Goal: Task Accomplishment & Management: Complete application form

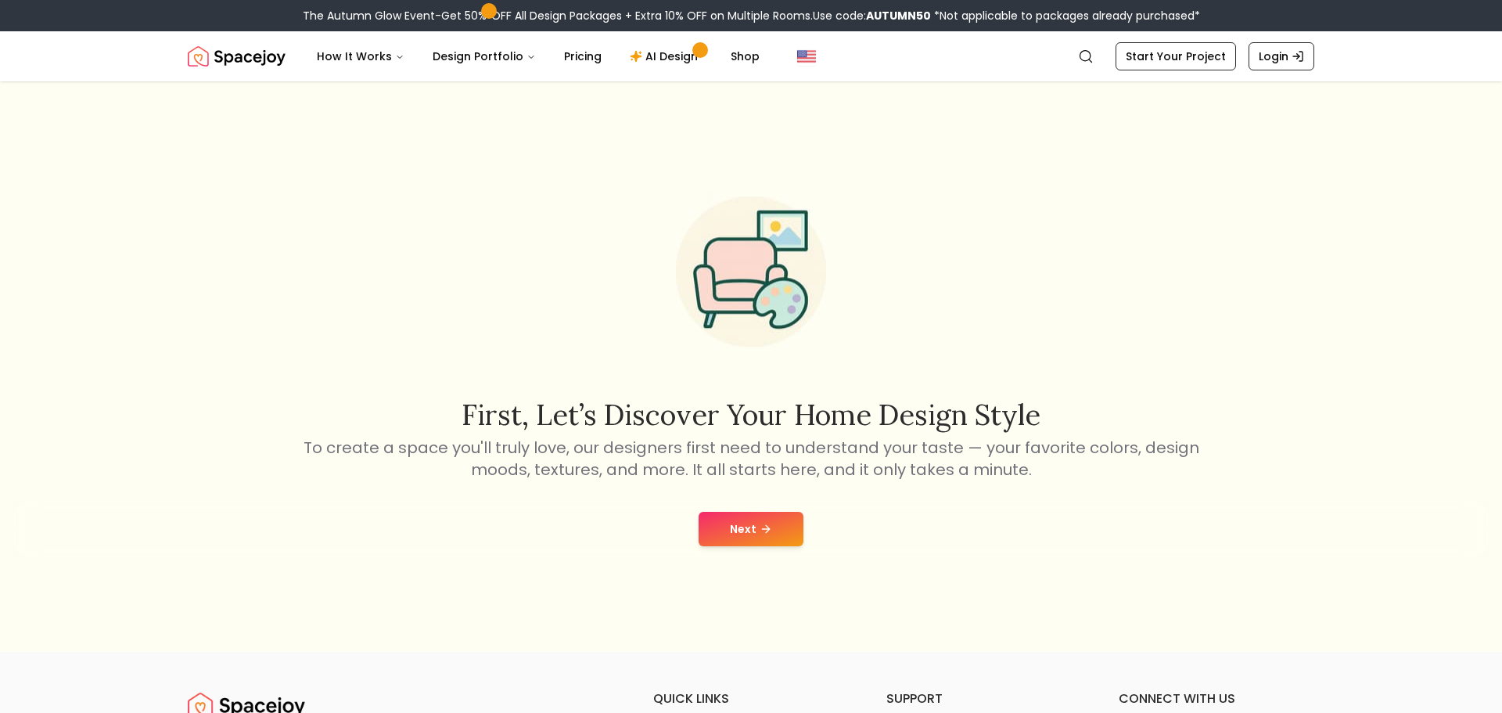
click at [780, 524] on button "Next" at bounding box center [751, 529] width 105 height 34
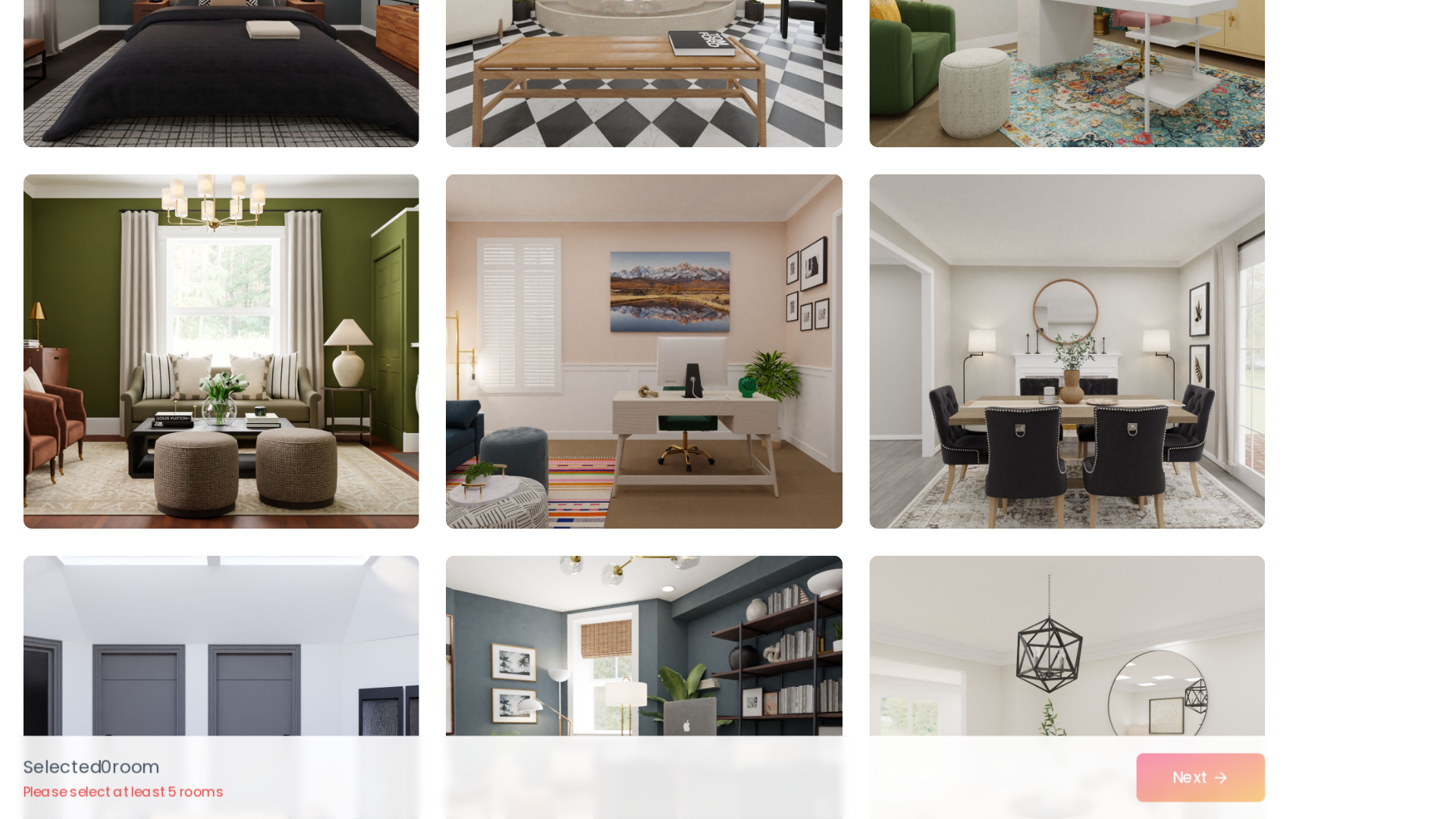
scroll to position [117, 0]
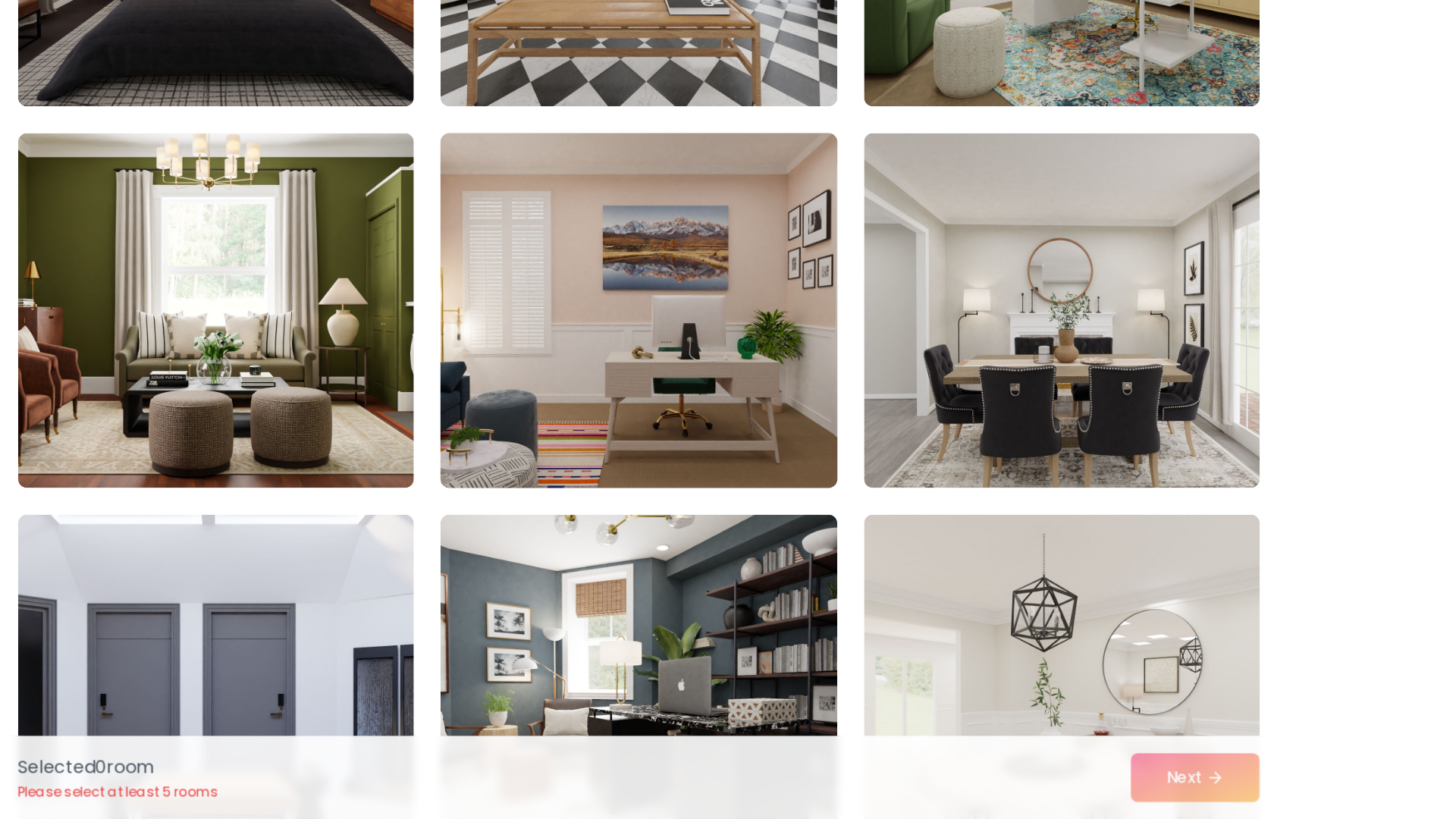
click at [840, 471] on img at bounding box center [727, 470] width 284 height 255
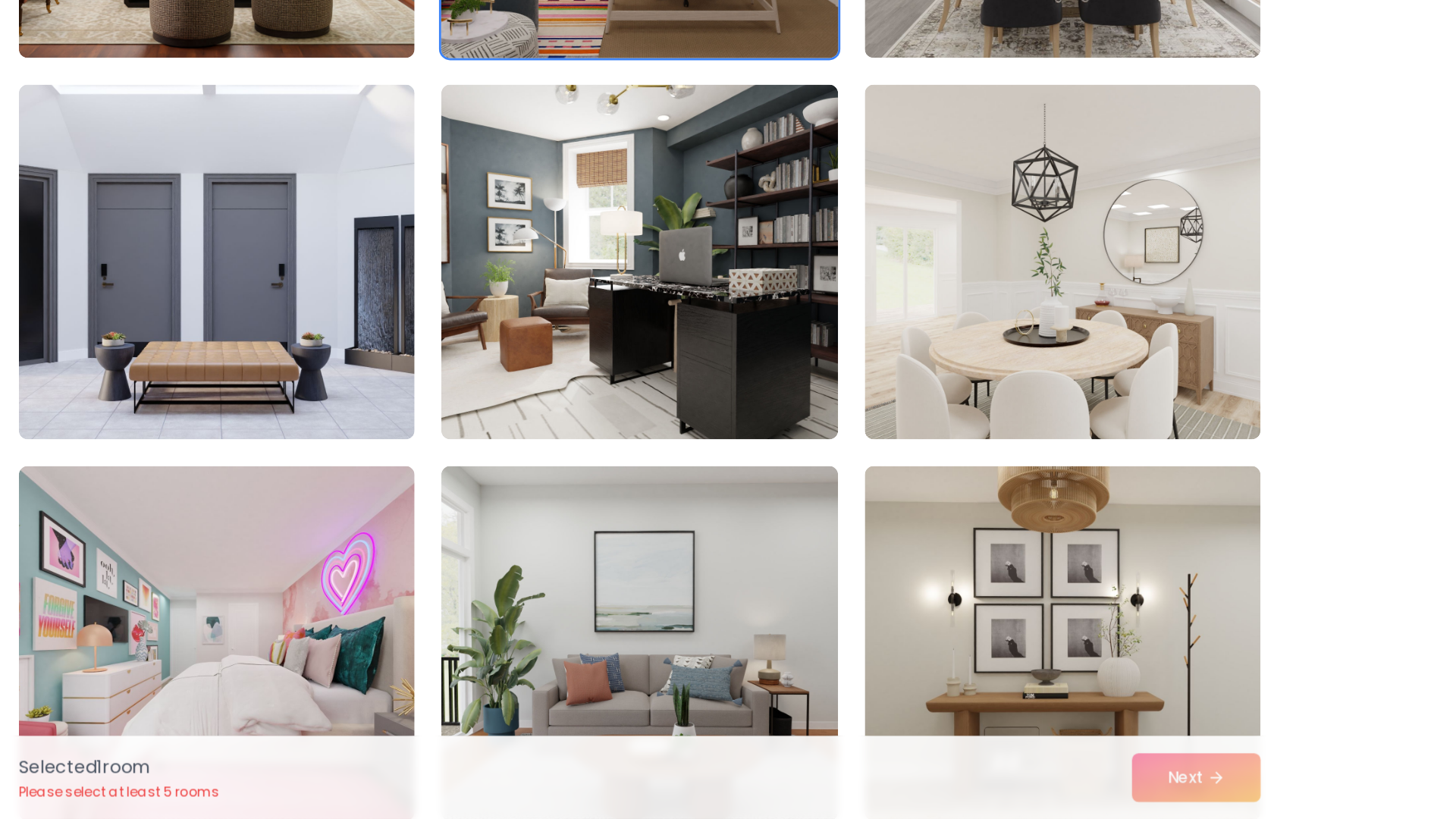
scroll to position [413, 0]
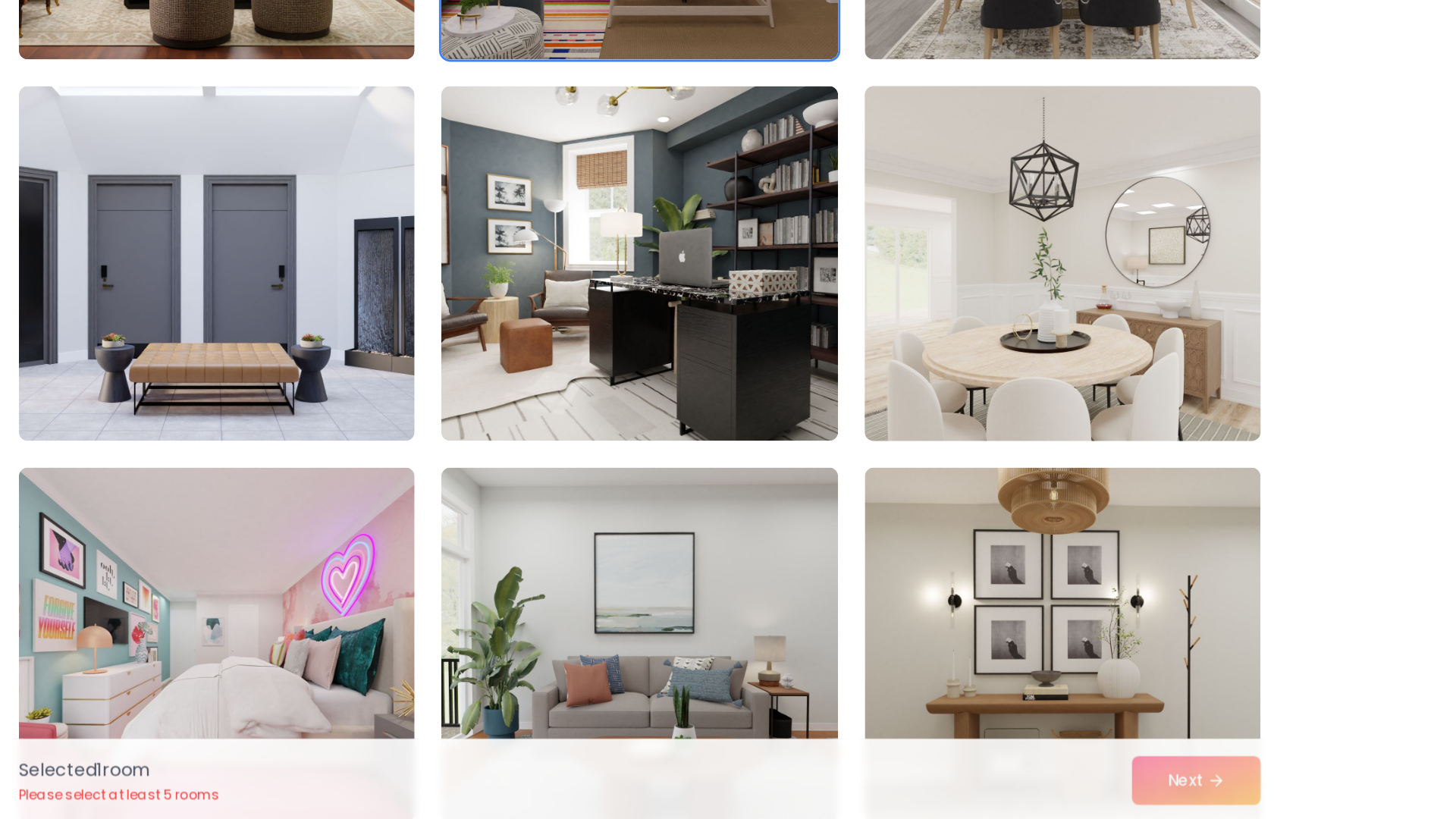
click at [923, 451] on img at bounding box center [1017, 436] width 284 height 255
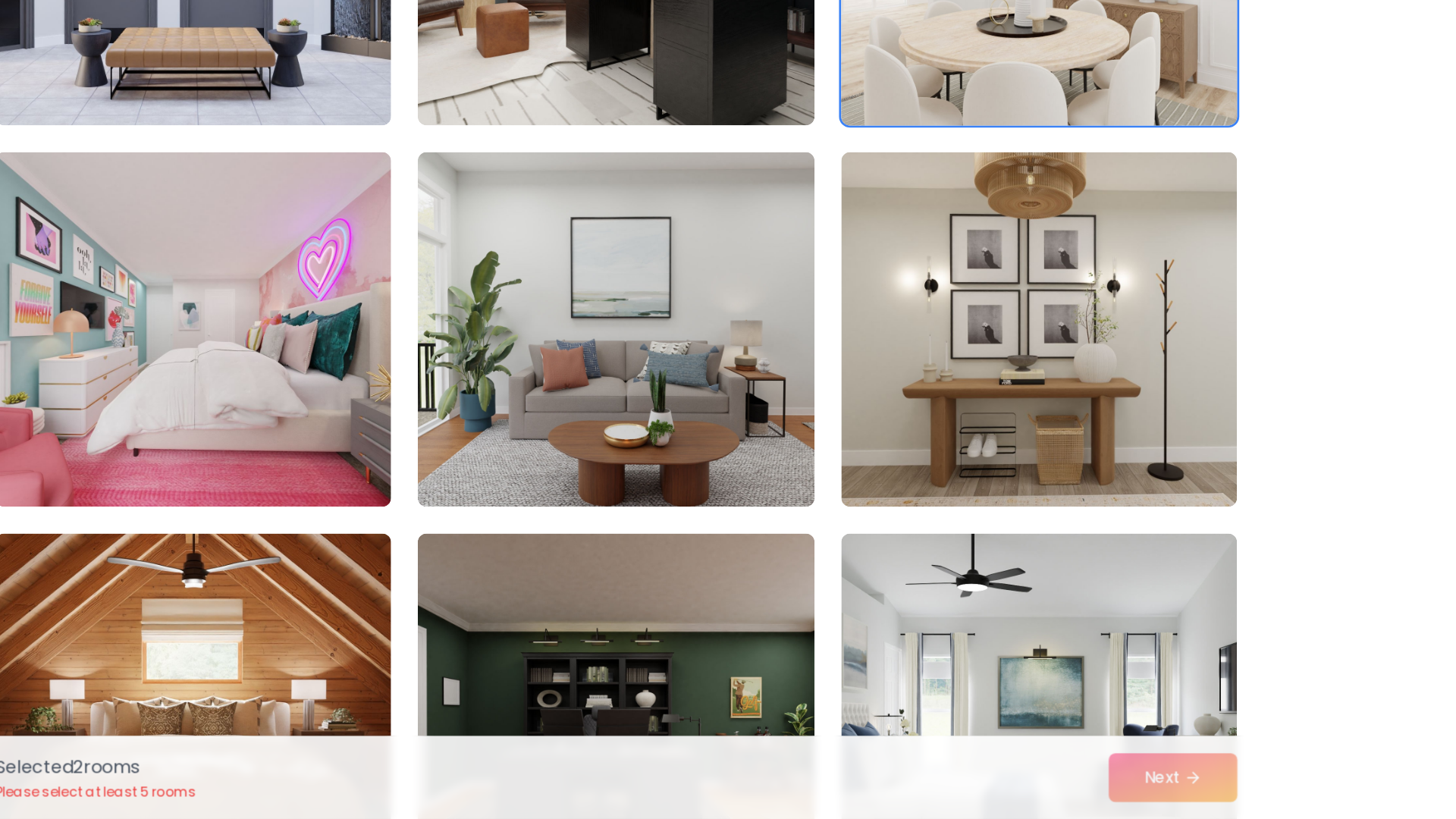
scroll to position [629, 0]
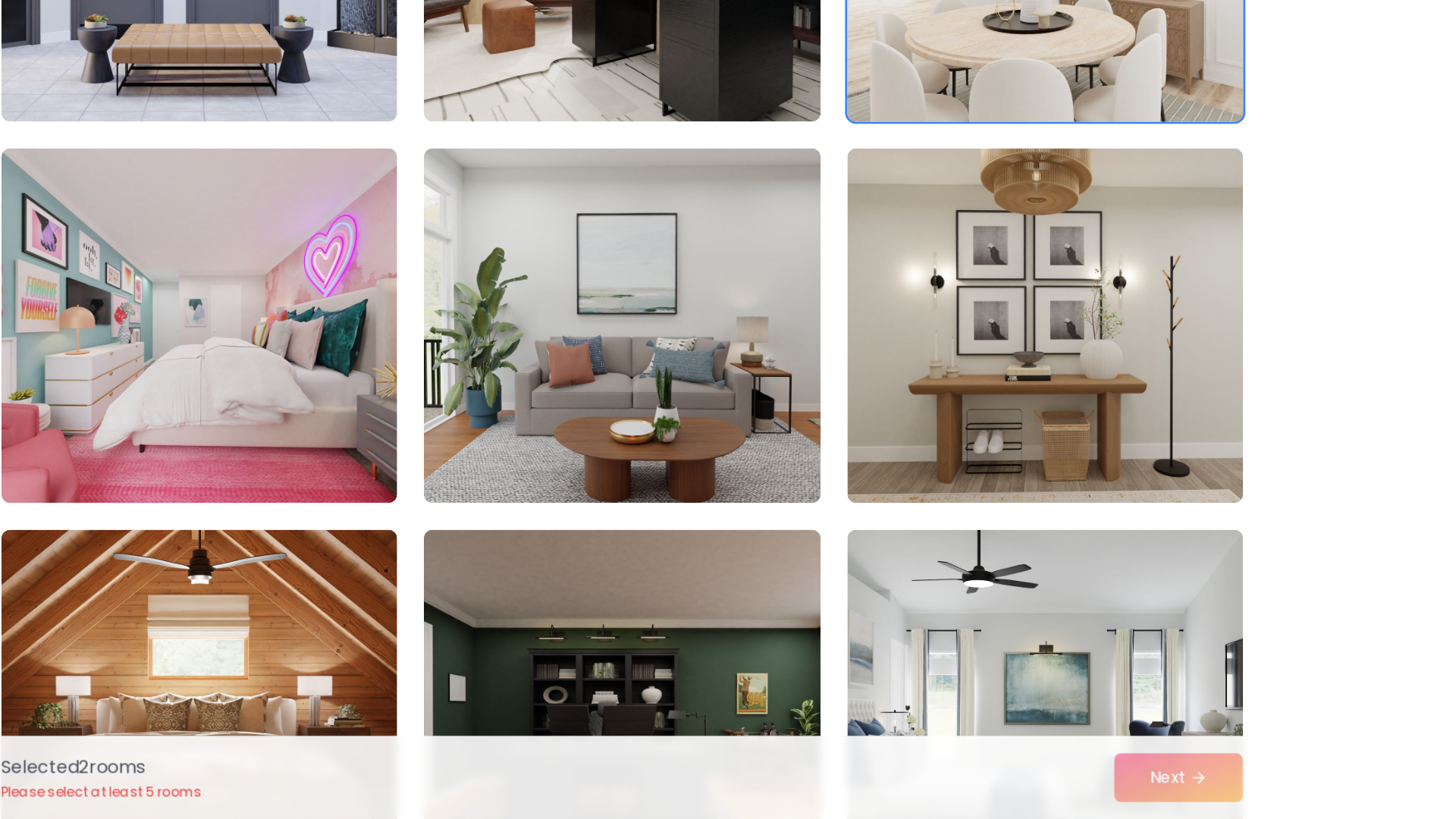
click at [935, 453] on img at bounding box center [1017, 481] width 270 height 242
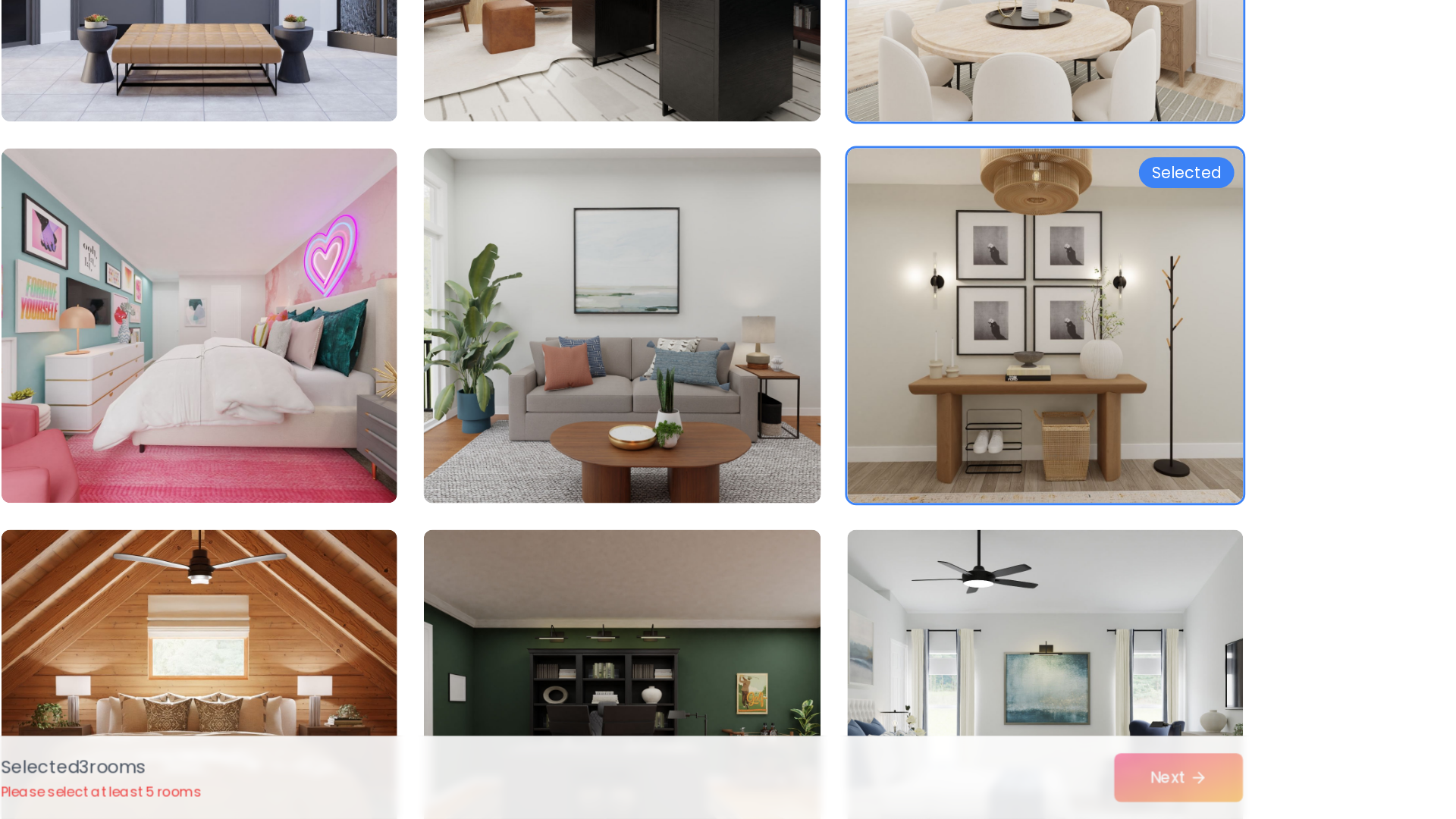
click at [812, 486] on img at bounding box center [727, 481] width 284 height 255
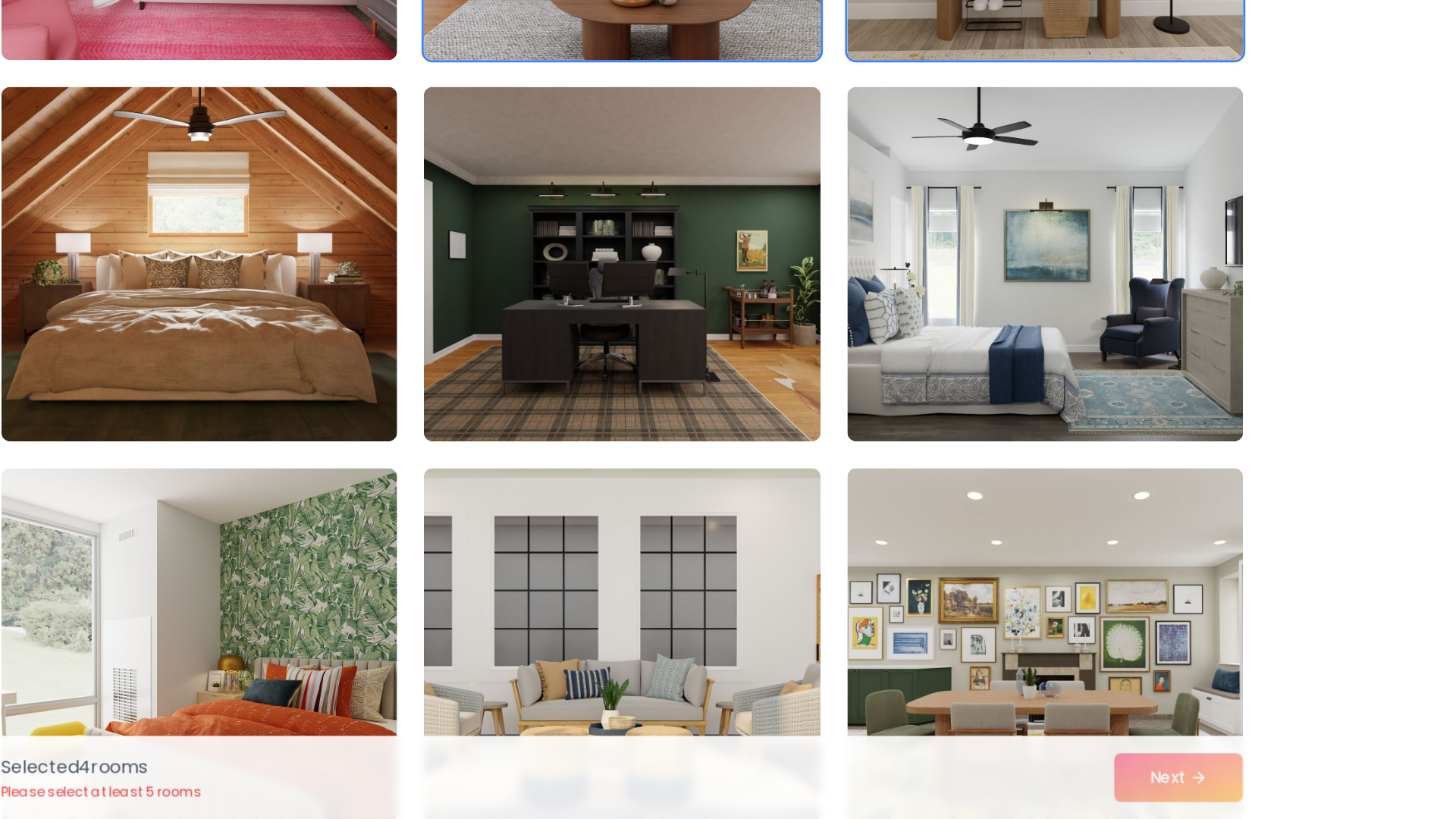
scroll to position [947, 0]
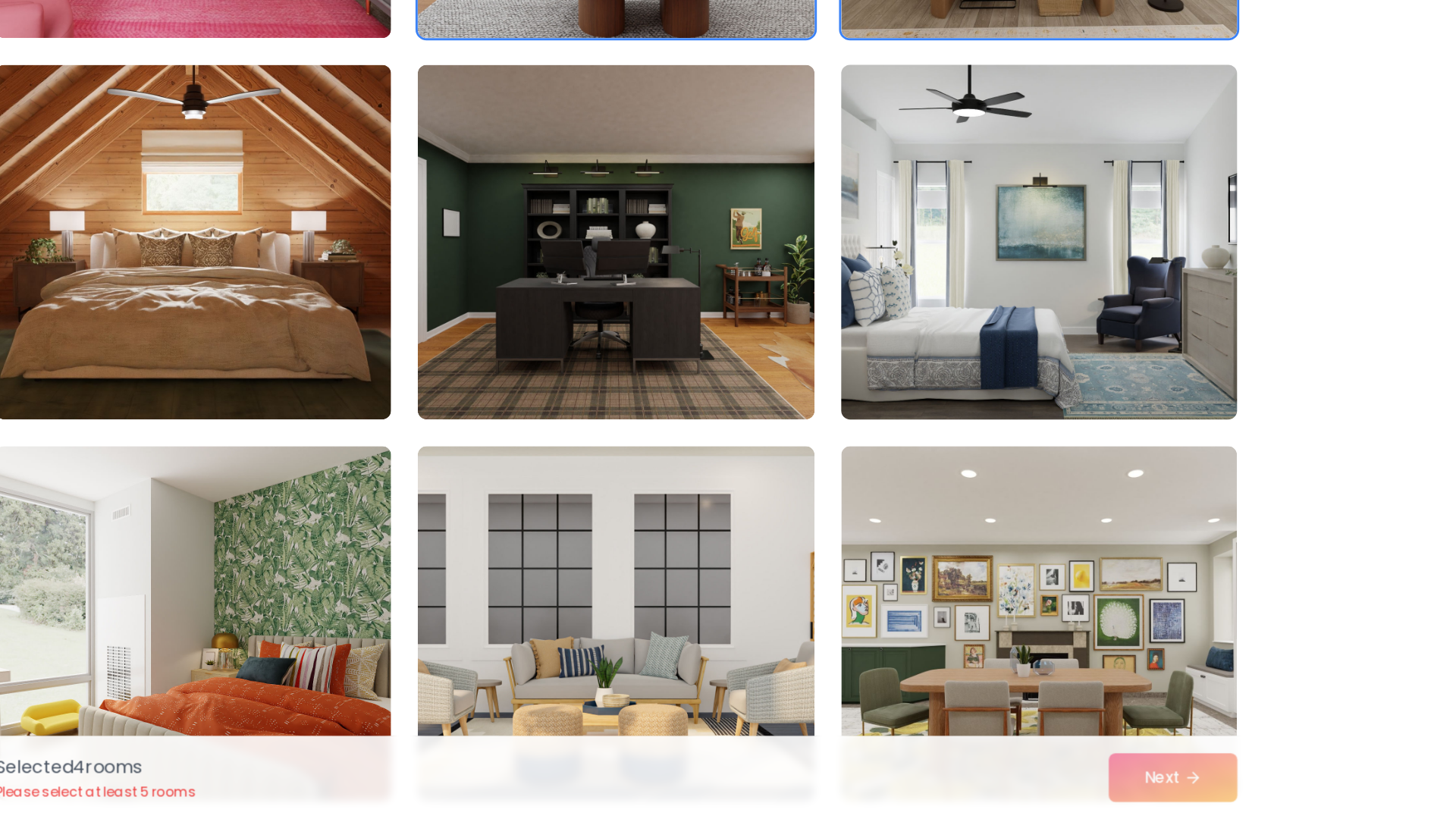
click at [890, 472] on img at bounding box center [1017, 424] width 284 height 255
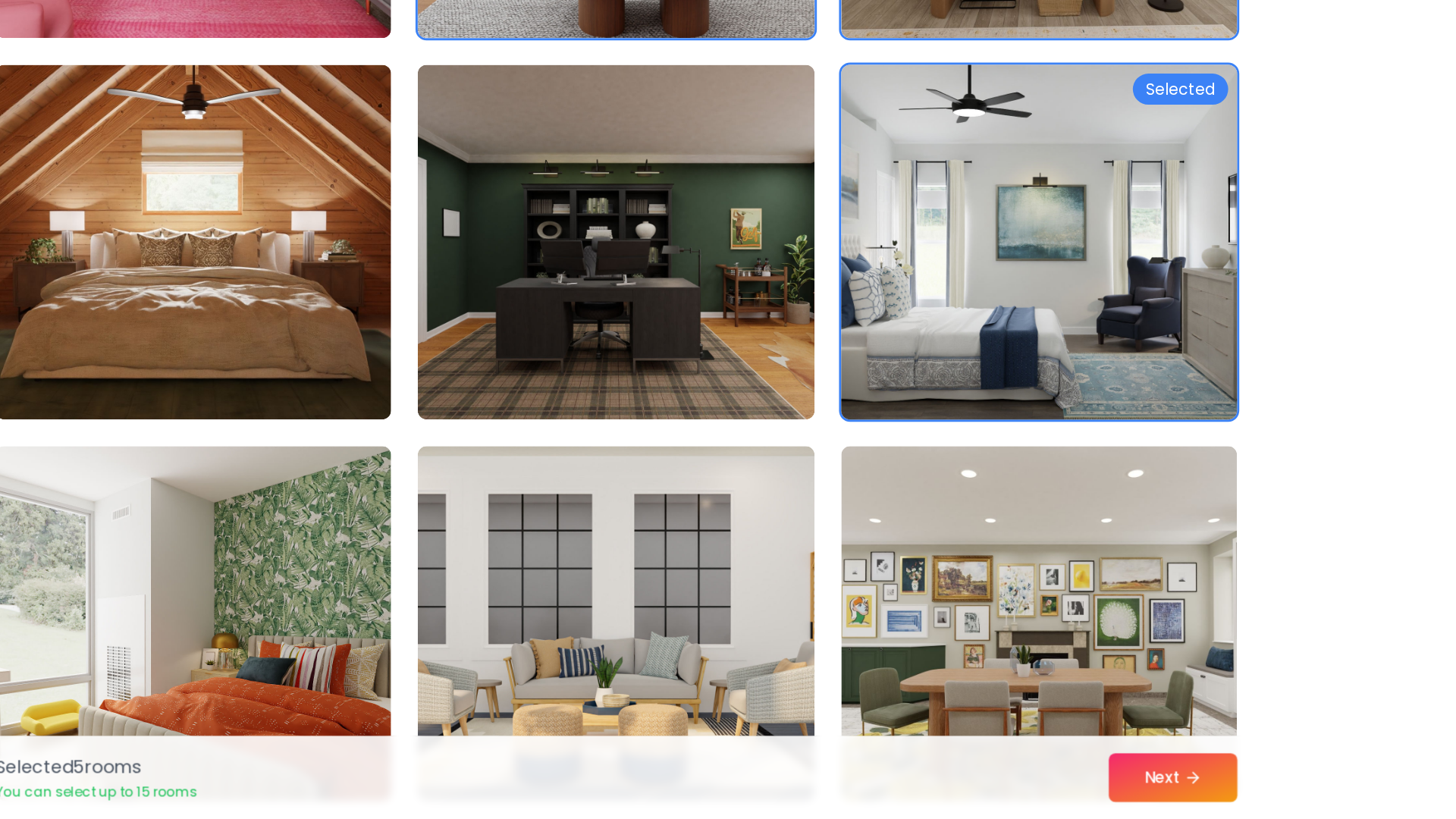
scroll to position [946, 0]
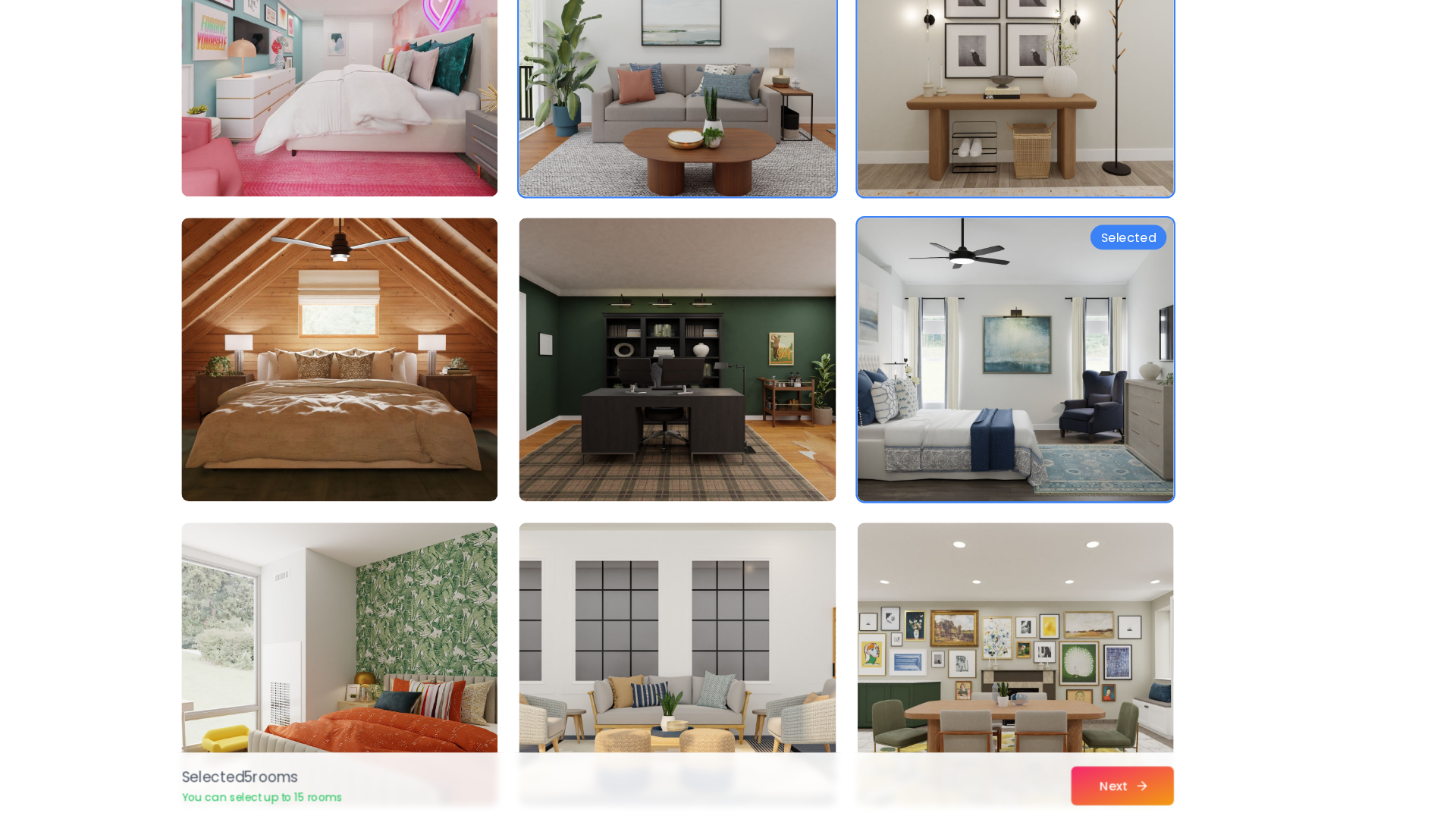
click at [1115, 690] on button "Next" at bounding box center [1108, 790] width 88 height 33
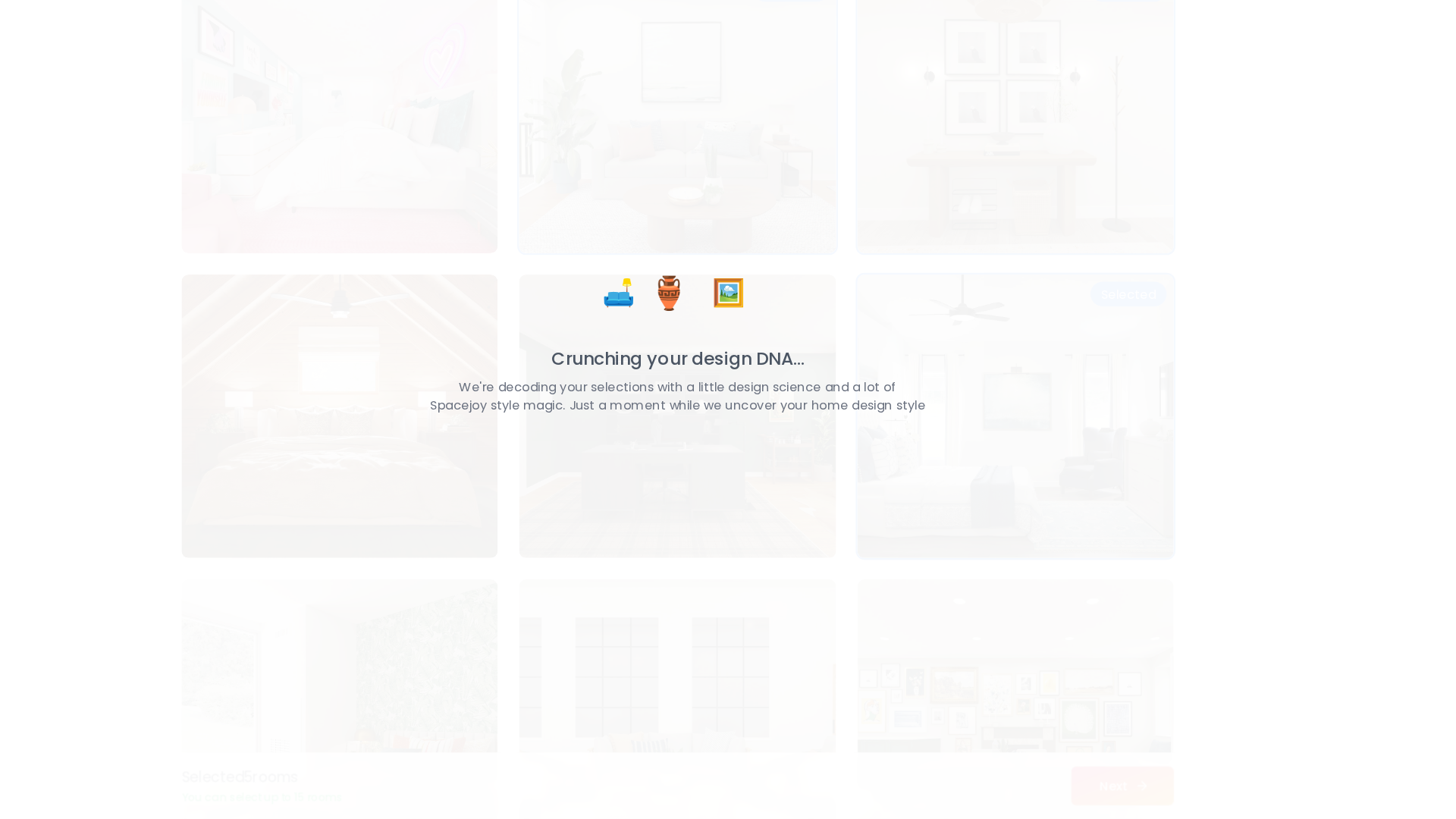
scroll to position [994, 0]
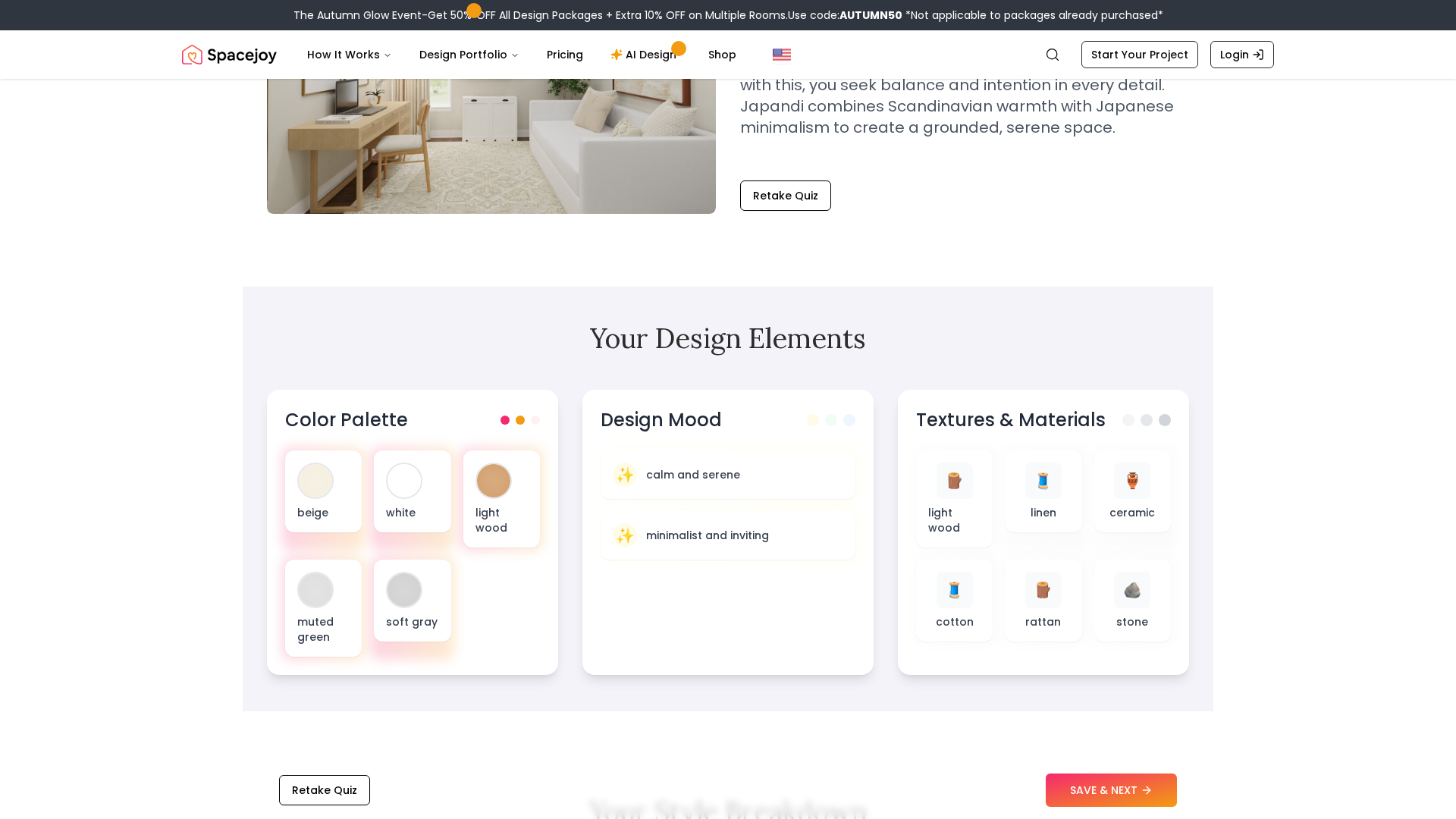
scroll to position [238, 0]
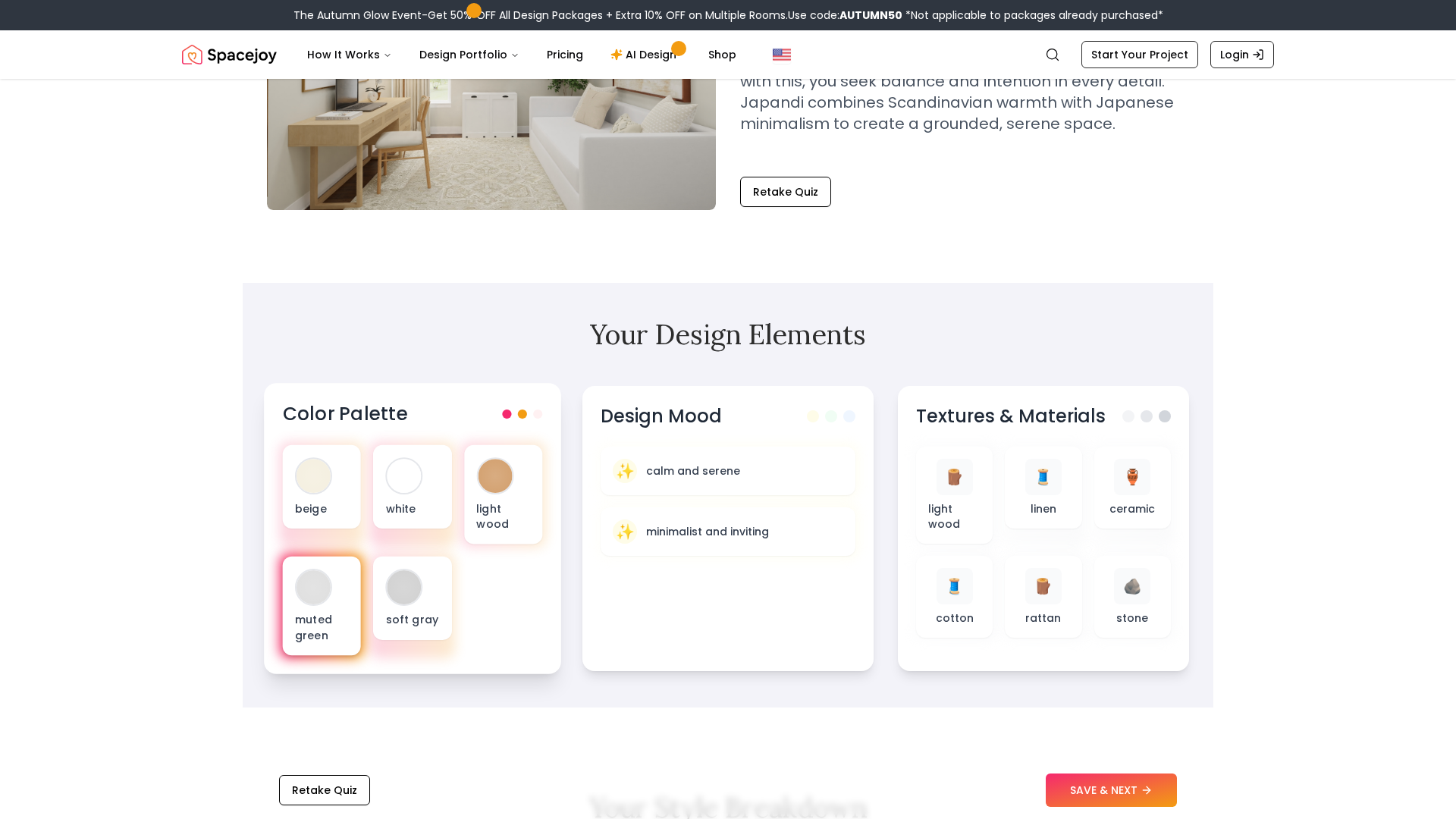
click at [326, 577] on div at bounding box center [313, 586] width 34 height 34
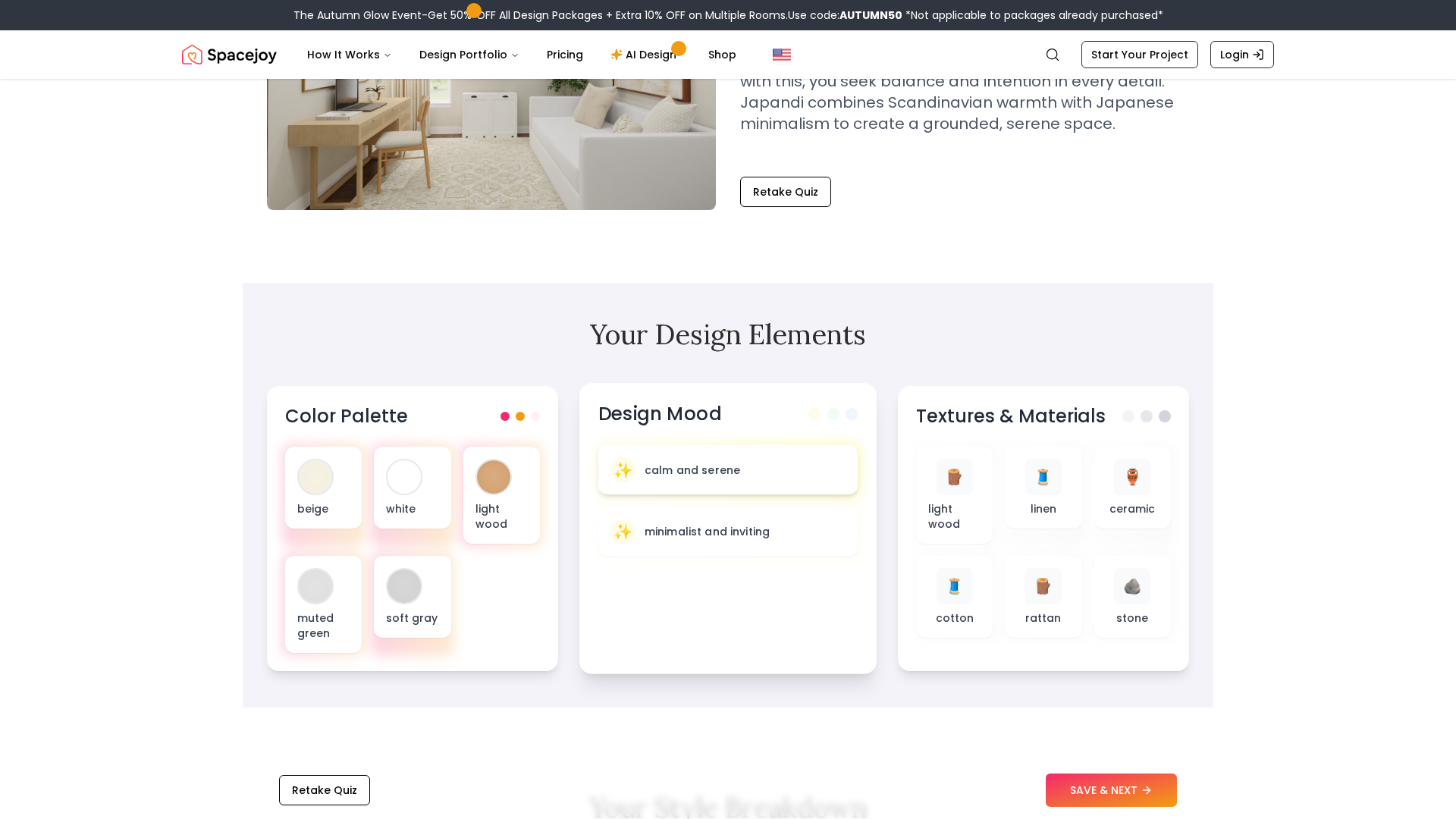
click at [703, 476] on p "calm and serene" at bounding box center [692, 469] width 96 height 16
click at [778, 468] on div "✨ calm and serene" at bounding box center [728, 470] width 236 height 25
click at [977, 598] on div "🧵 cotton" at bounding box center [953, 598] width 54 height 59
click at [977, 587] on div "🧵 cotton" at bounding box center [953, 598] width 54 height 59
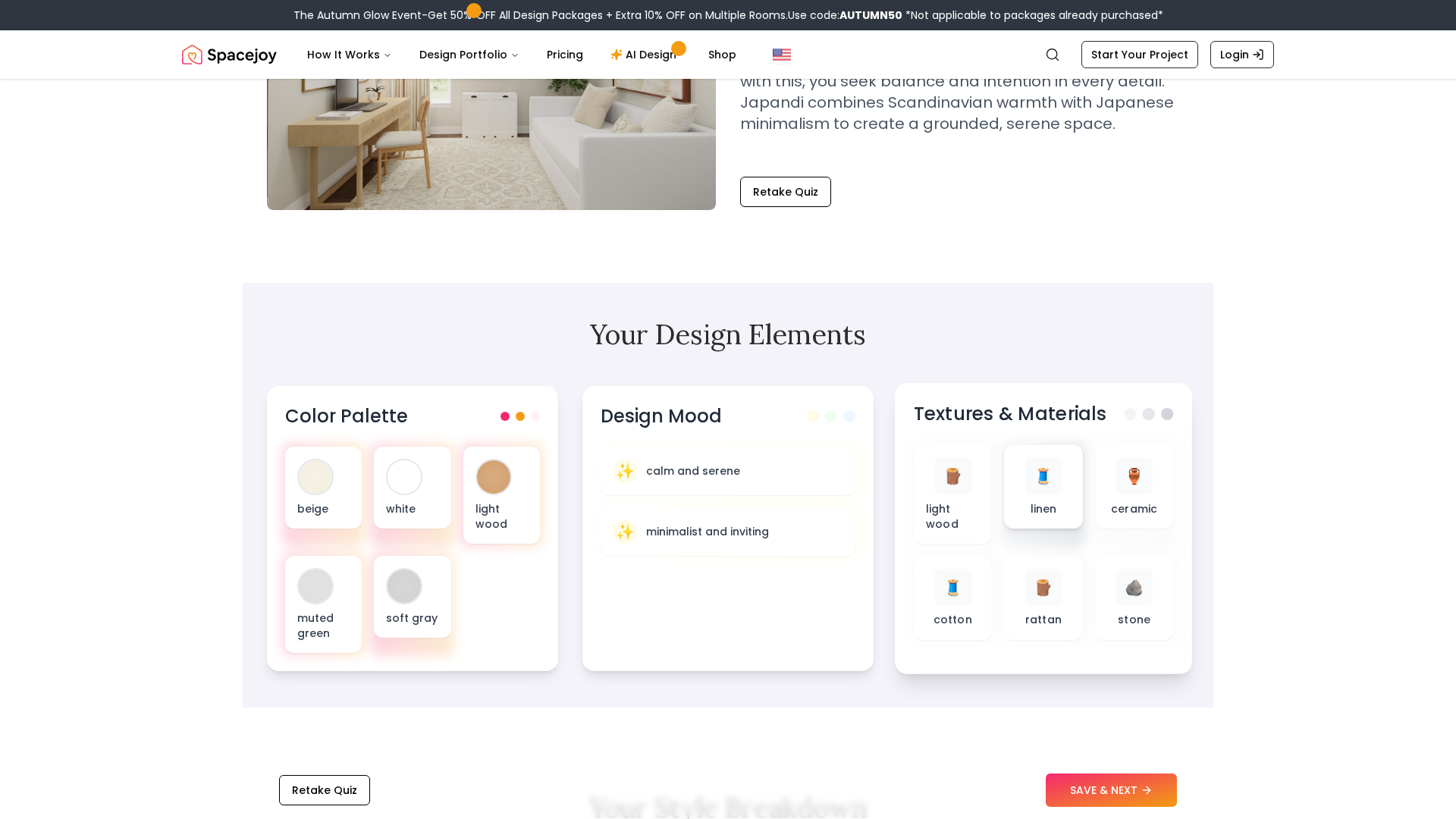
click at [1028, 506] on div "🧵 linen" at bounding box center [1044, 487] width 54 height 59
click at [1094, 788] on button "SAVE & NEXT" at bounding box center [1111, 790] width 131 height 33
